Goal: Find contact information: Find contact information

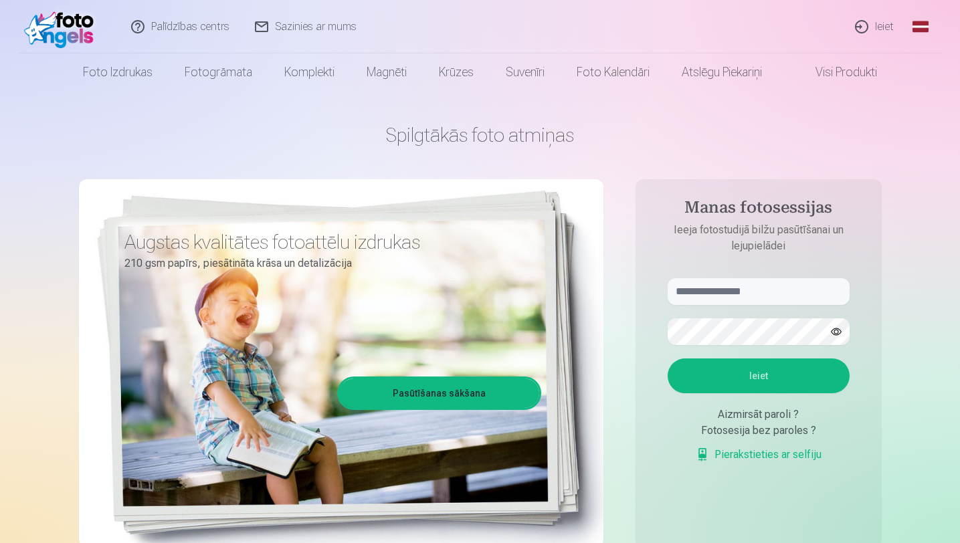
click at [333, 31] on link "Sazinies ar mums" at bounding box center [306, 27] width 127 height 54
